Goal: Complete application form

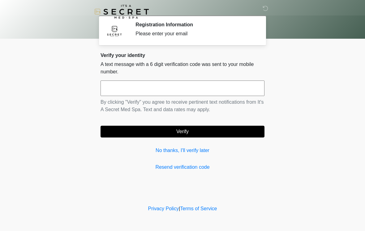
click at [235, 88] on input "text" at bounding box center [183, 88] width 164 height 15
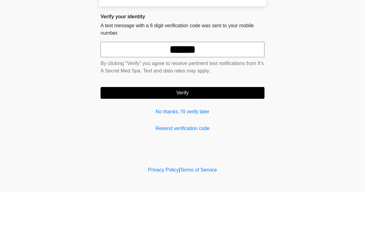
type input "******"
click at [152, 126] on button "Verify" at bounding box center [183, 132] width 164 height 12
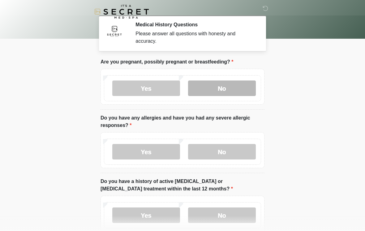
click at [238, 87] on label "No" at bounding box center [222, 88] width 68 height 15
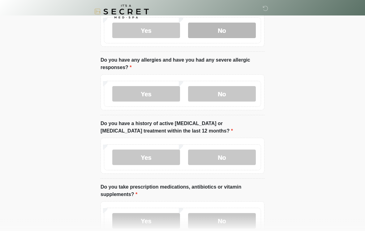
scroll to position [59, 0]
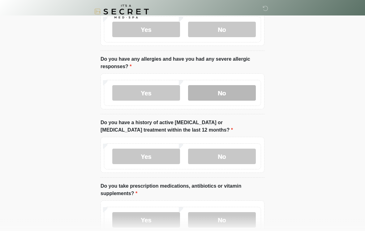
click at [242, 92] on label "No" at bounding box center [222, 92] width 68 height 15
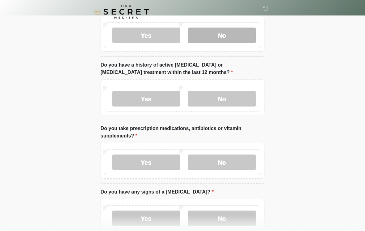
scroll to position [126, 0]
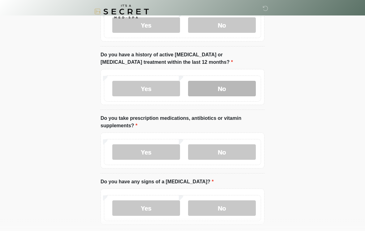
click at [240, 85] on label "No" at bounding box center [222, 88] width 68 height 15
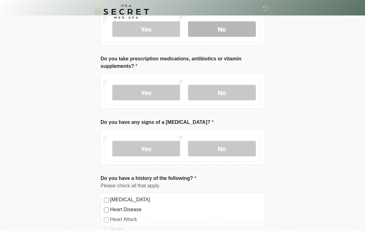
scroll to position [194, 0]
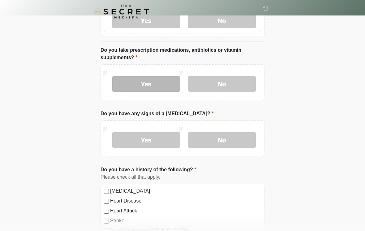
click at [159, 83] on label "Yes" at bounding box center [146, 83] width 68 height 15
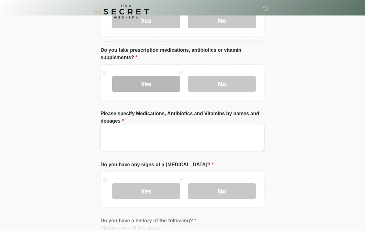
scroll to position [195, 0]
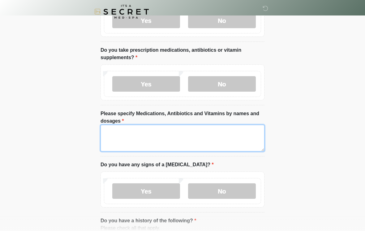
click at [234, 131] on textarea "Please specify Medications, Antibiotics and Vitamins by names and dosages" at bounding box center [183, 138] width 164 height 27
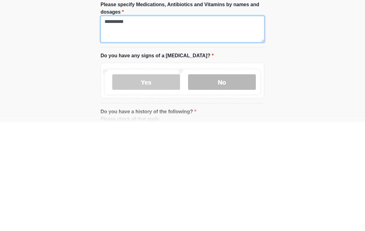
type textarea "**********"
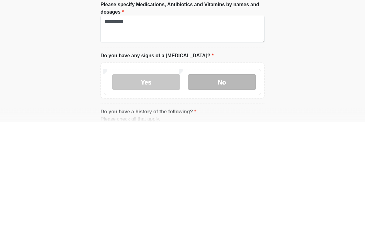
click at [245, 184] on label "No" at bounding box center [222, 191] width 68 height 15
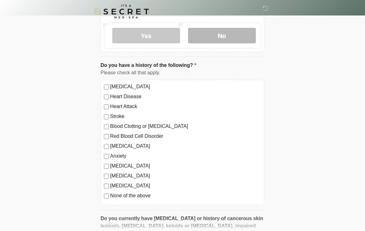
scroll to position [353, 0]
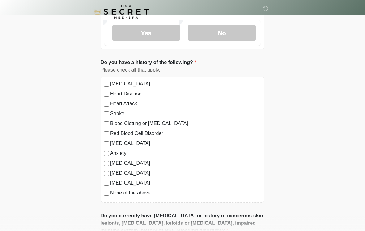
click at [120, 154] on label "Anxiety" at bounding box center [185, 153] width 151 height 7
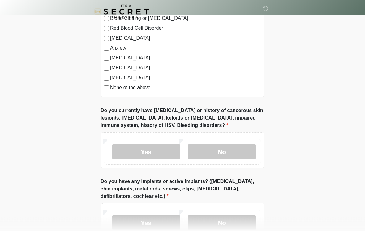
scroll to position [462, 0]
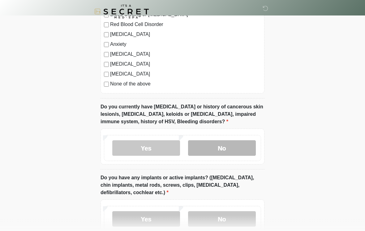
click at [244, 150] on label "No" at bounding box center [222, 148] width 68 height 15
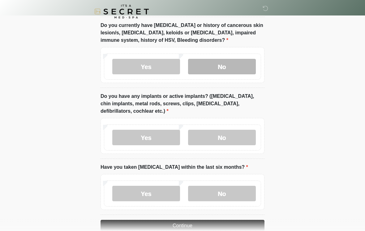
scroll to position [544, 0]
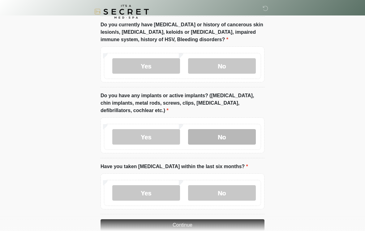
click at [245, 129] on label "No" at bounding box center [222, 136] width 68 height 15
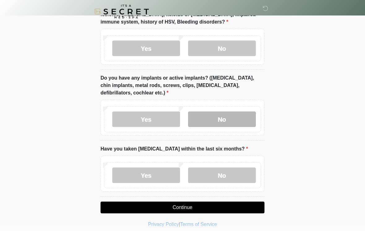
scroll to position [566, 0]
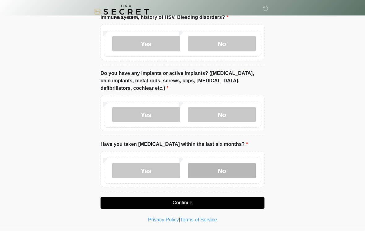
click at [242, 174] on label "No" at bounding box center [222, 170] width 68 height 15
click at [227, 203] on button "Continue" at bounding box center [183, 203] width 164 height 12
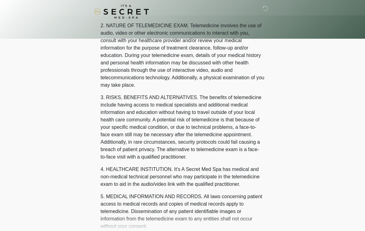
scroll to position [0, 0]
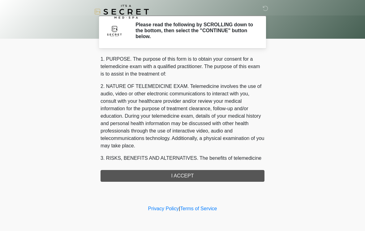
click at [224, 177] on div "1. PURPOSE. The purpose of this form is to obtain your consent for a telemedici…" at bounding box center [183, 118] width 164 height 126
click at [181, 178] on div "1. PURPOSE. The purpose of this form is to obtain your consent for a telemedici…" at bounding box center [183, 118] width 164 height 126
click at [187, 173] on div "1. PURPOSE. The purpose of this form is to obtain your consent for a telemedici…" at bounding box center [183, 118] width 164 height 126
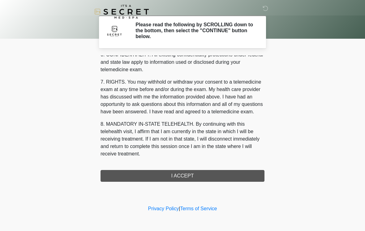
scroll to position [252, 0]
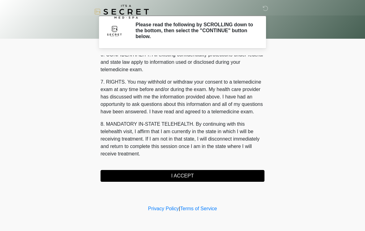
click at [151, 173] on button "I ACCEPT" at bounding box center [183, 176] width 164 height 12
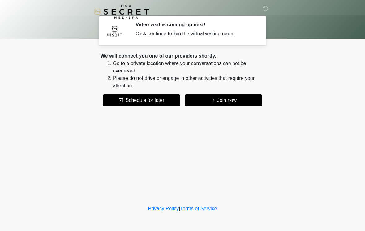
click at [238, 99] on button "Join now" at bounding box center [223, 100] width 77 height 12
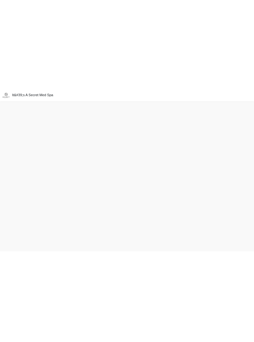
scroll to position [6, 0]
